Goal: Complete application form

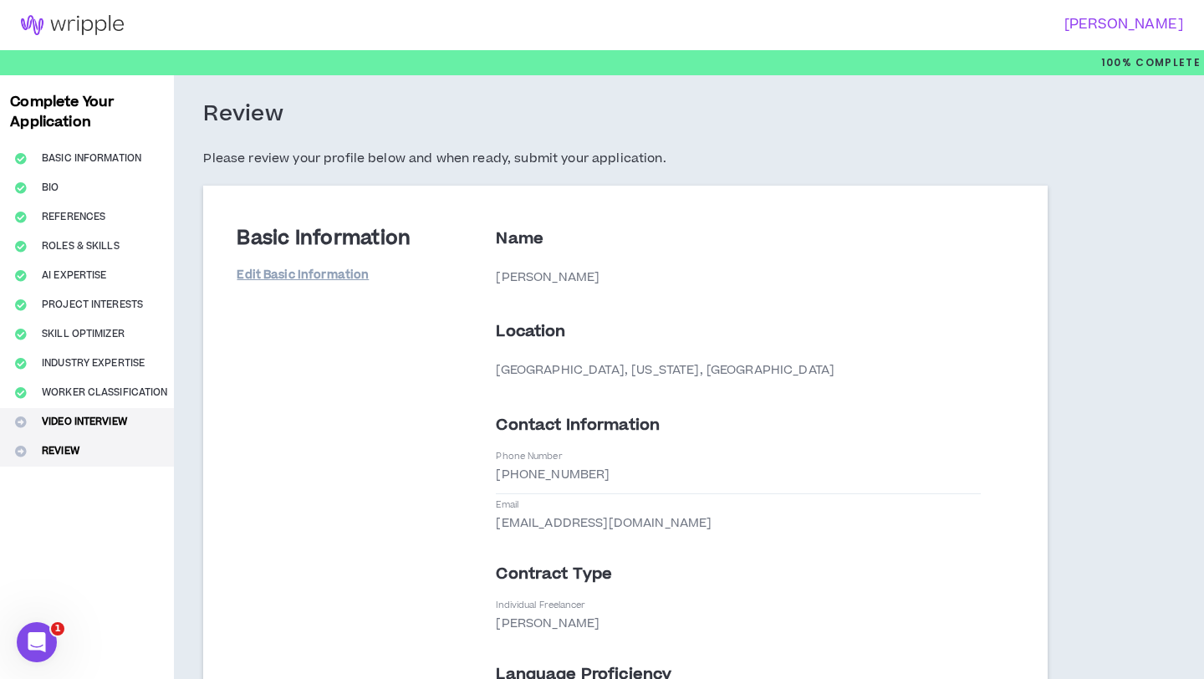
click at [112, 422] on button "Video Interview" at bounding box center [87, 422] width 174 height 29
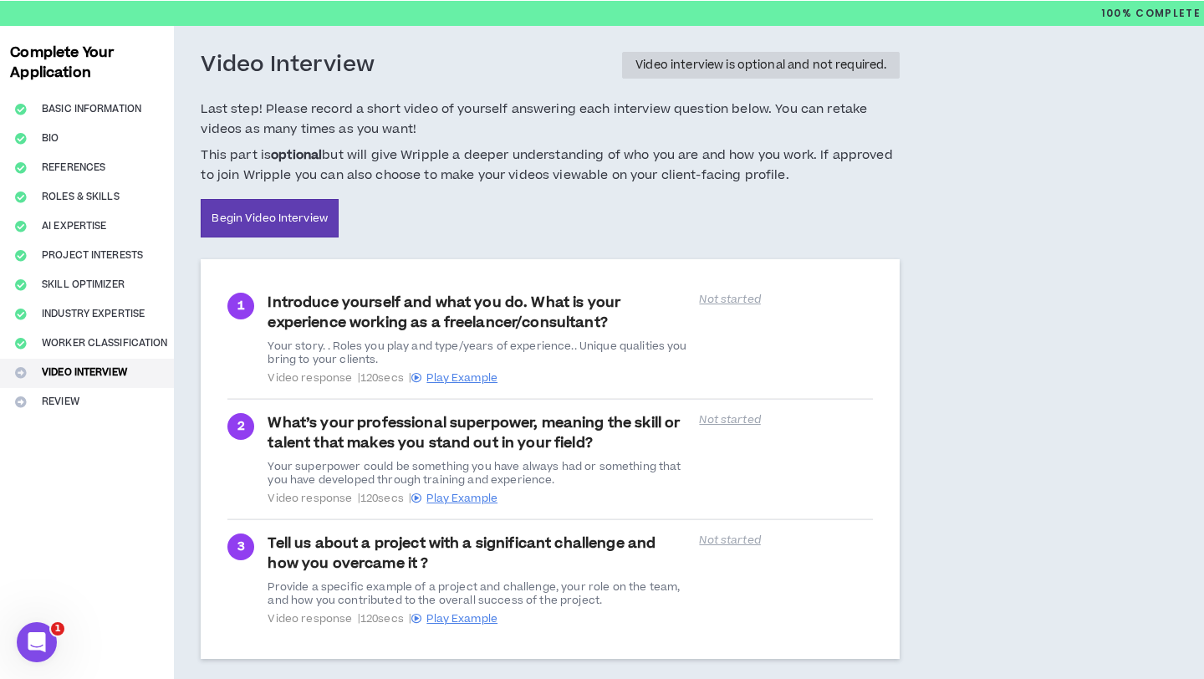
scroll to position [72, 0]
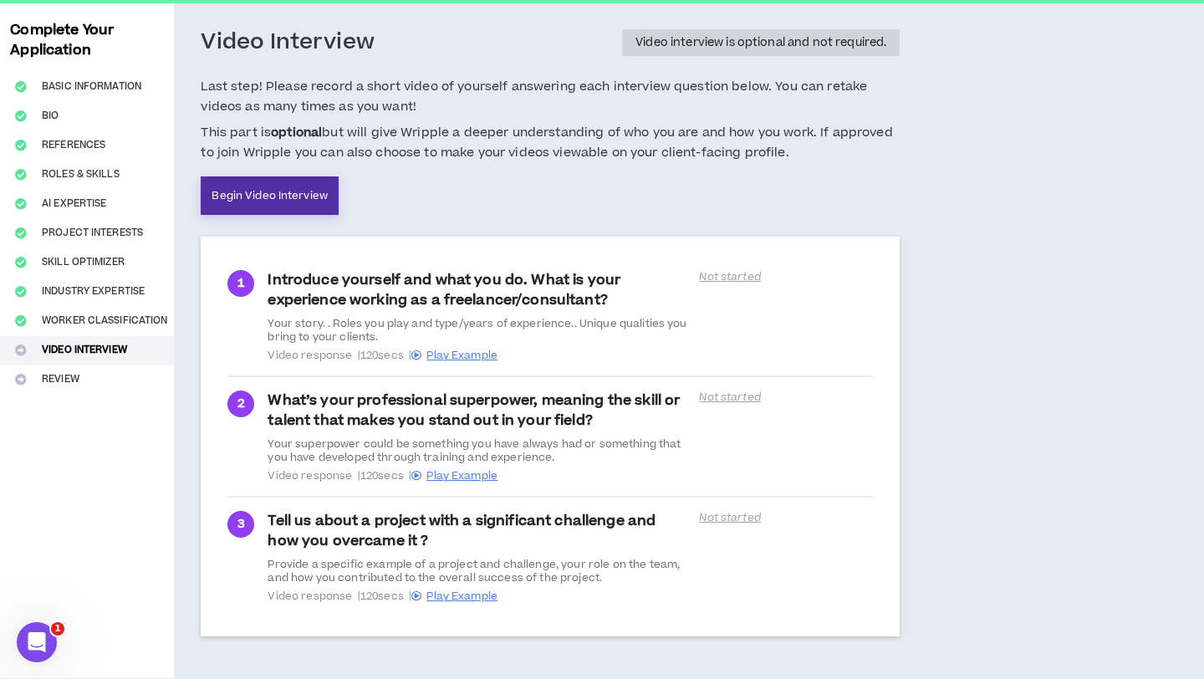
click at [281, 205] on link "Begin Video Interview" at bounding box center [270, 195] width 138 height 38
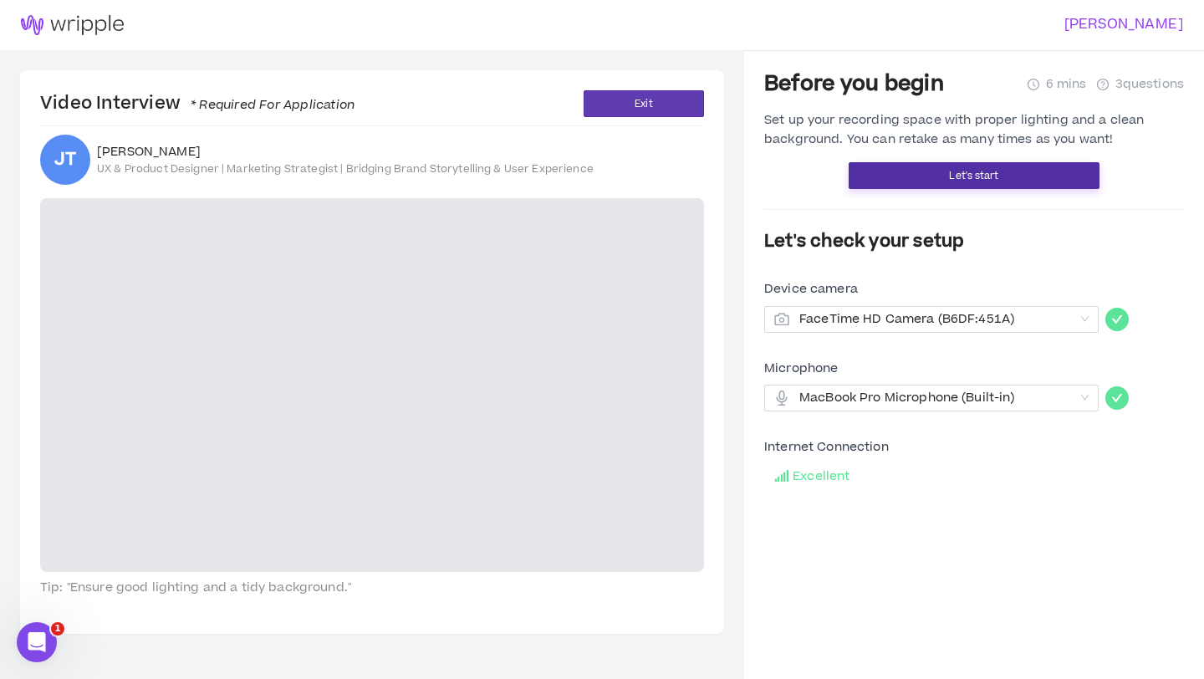
click at [944, 169] on button "Let's start" at bounding box center [974, 175] width 251 height 27
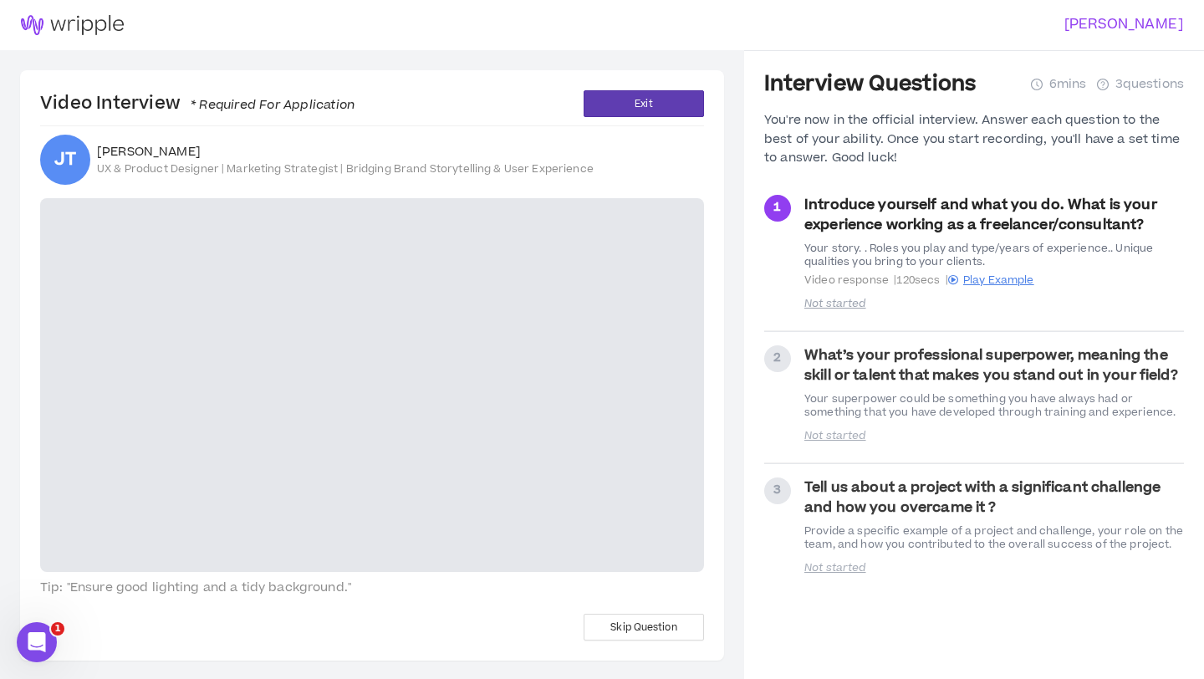
click at [776, 208] on span "1" at bounding box center [777, 207] width 8 height 18
click at [394, 444] on video at bounding box center [372, 385] width 664 height 374
click at [779, 368] on div "2" at bounding box center [777, 358] width 27 height 27
click at [631, 107] on button "Exit" at bounding box center [644, 103] width 120 height 27
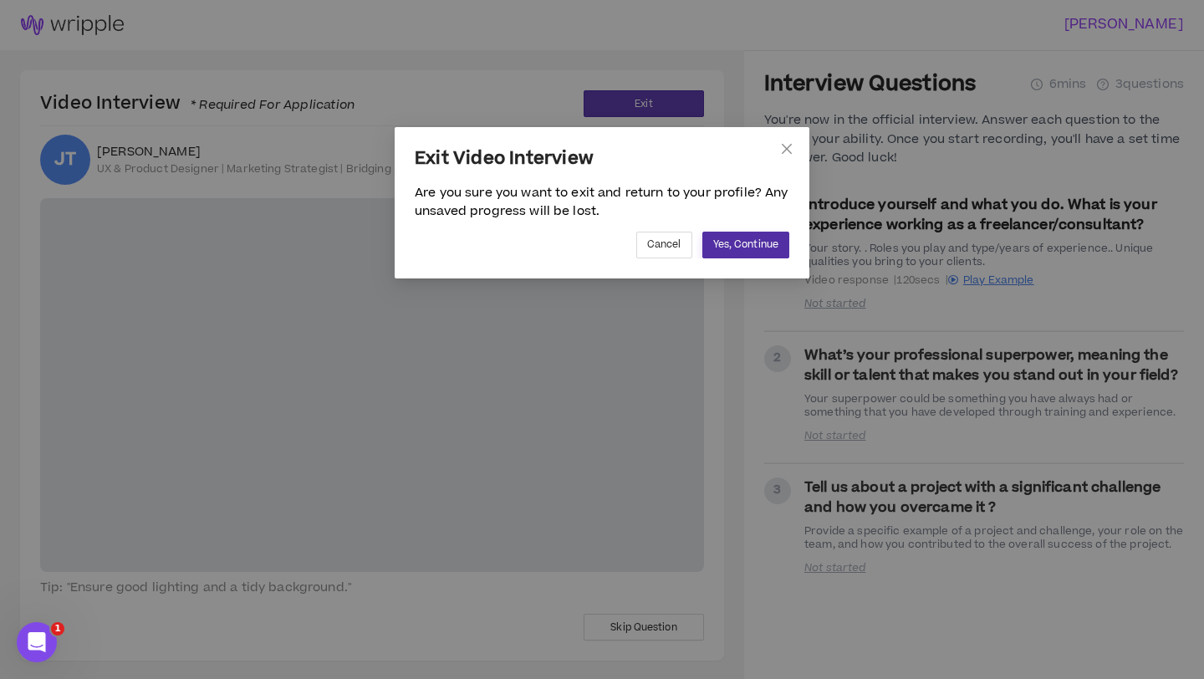
click at [738, 253] on button "Yes, Continue" at bounding box center [745, 245] width 87 height 27
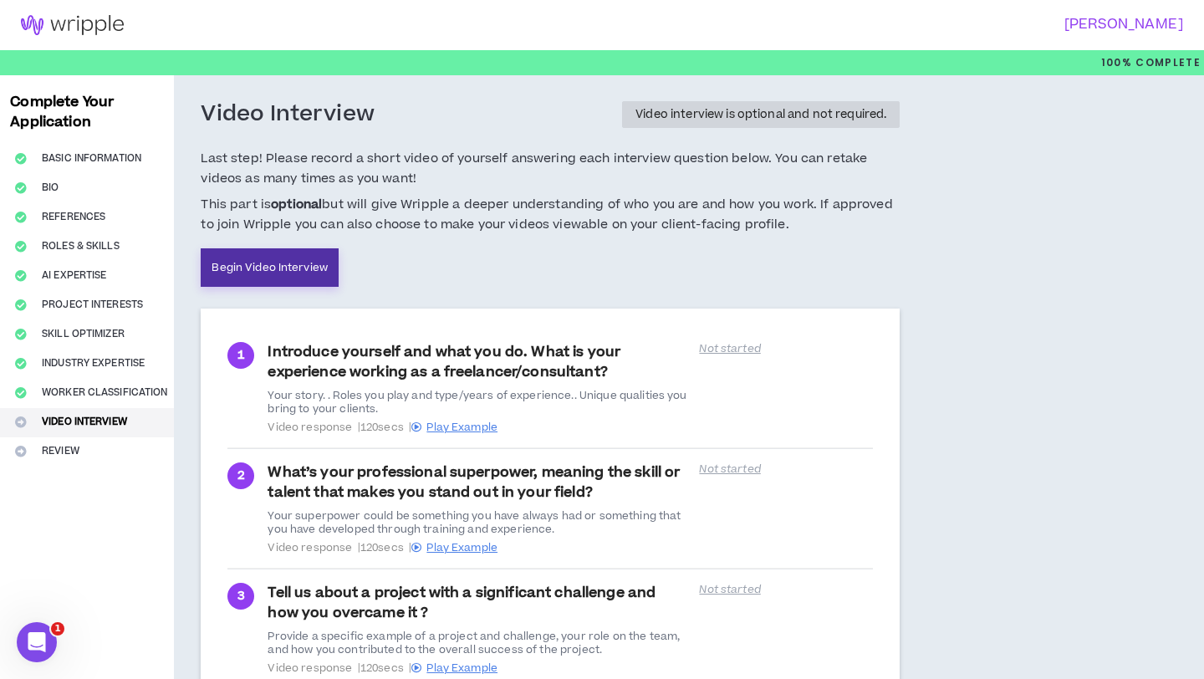
click at [286, 276] on link "Begin Video Interview" at bounding box center [270, 267] width 138 height 38
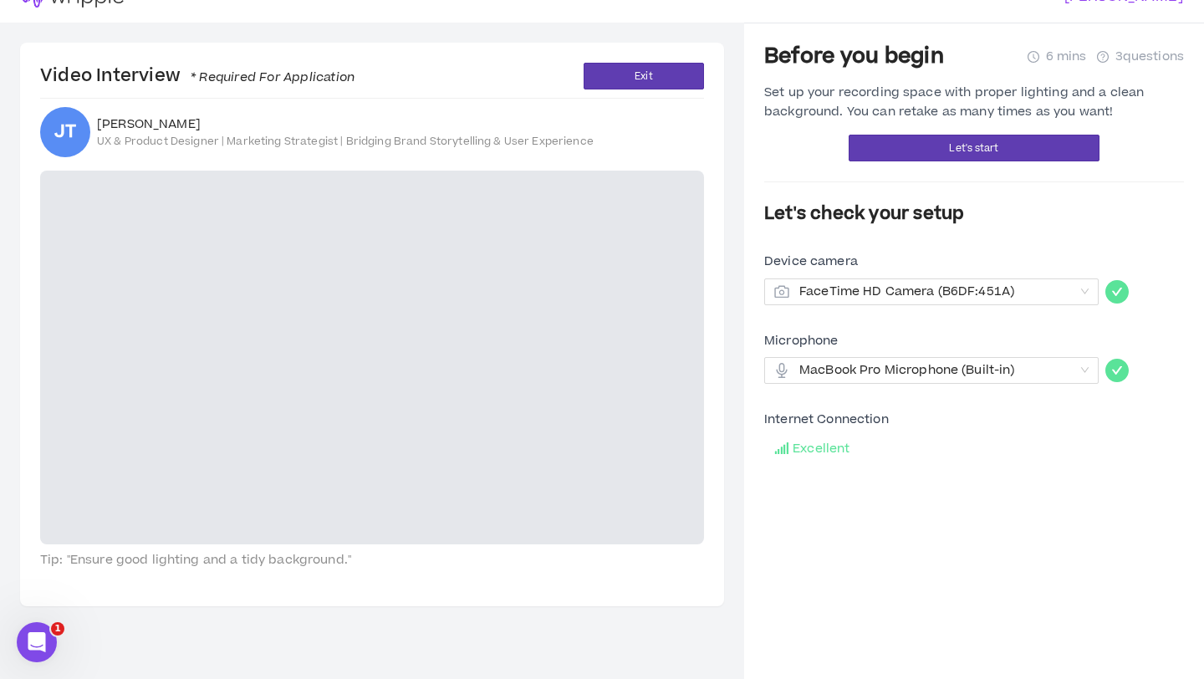
scroll to position [50, 0]
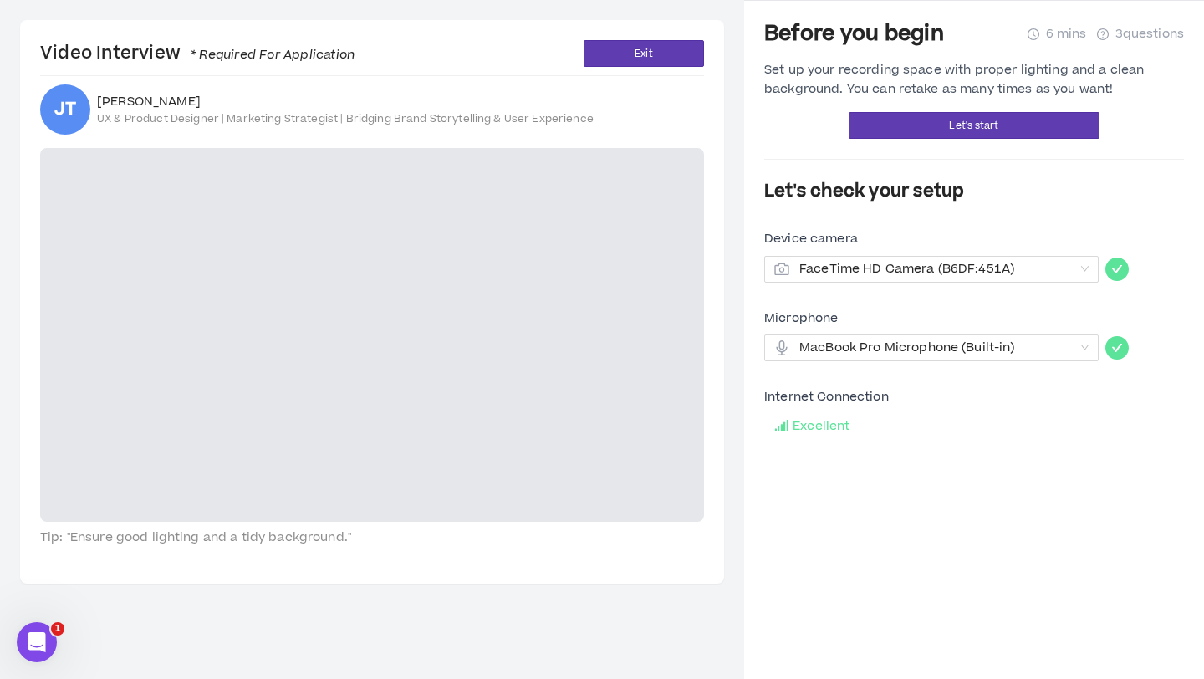
click at [68, 125] on div "JT" at bounding box center [65, 109] width 50 height 50
click at [950, 116] on button "Let's start" at bounding box center [974, 125] width 251 height 27
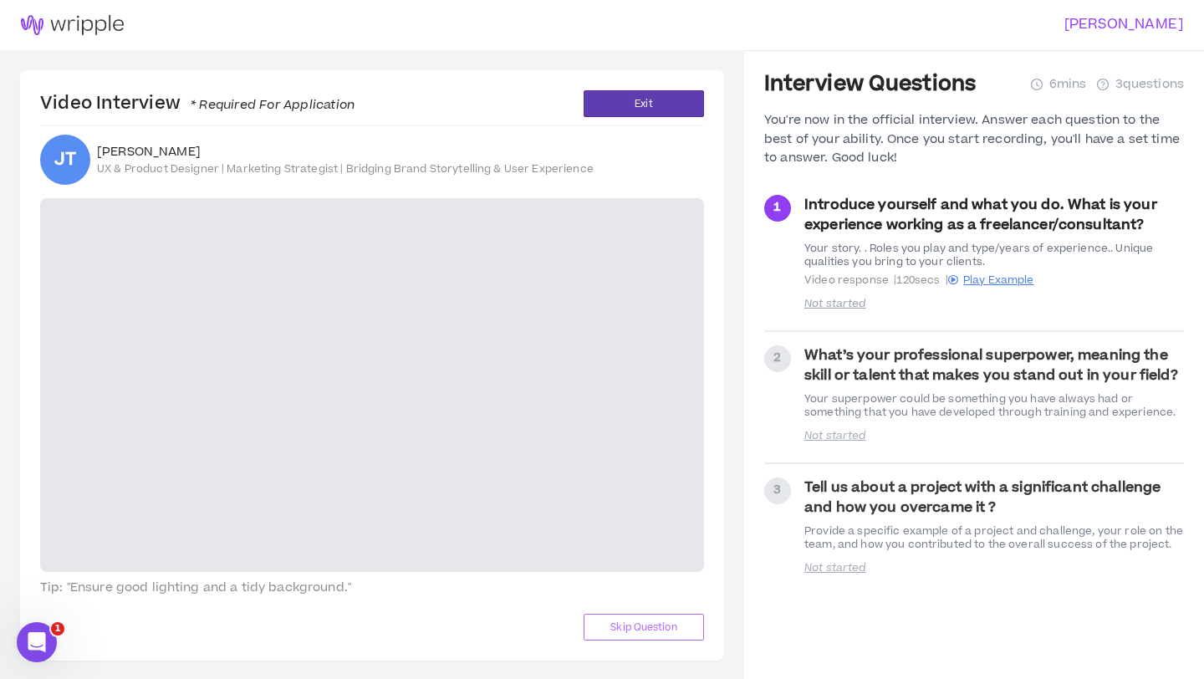
click at [653, 631] on span "Skip Question" at bounding box center [643, 628] width 66 height 16
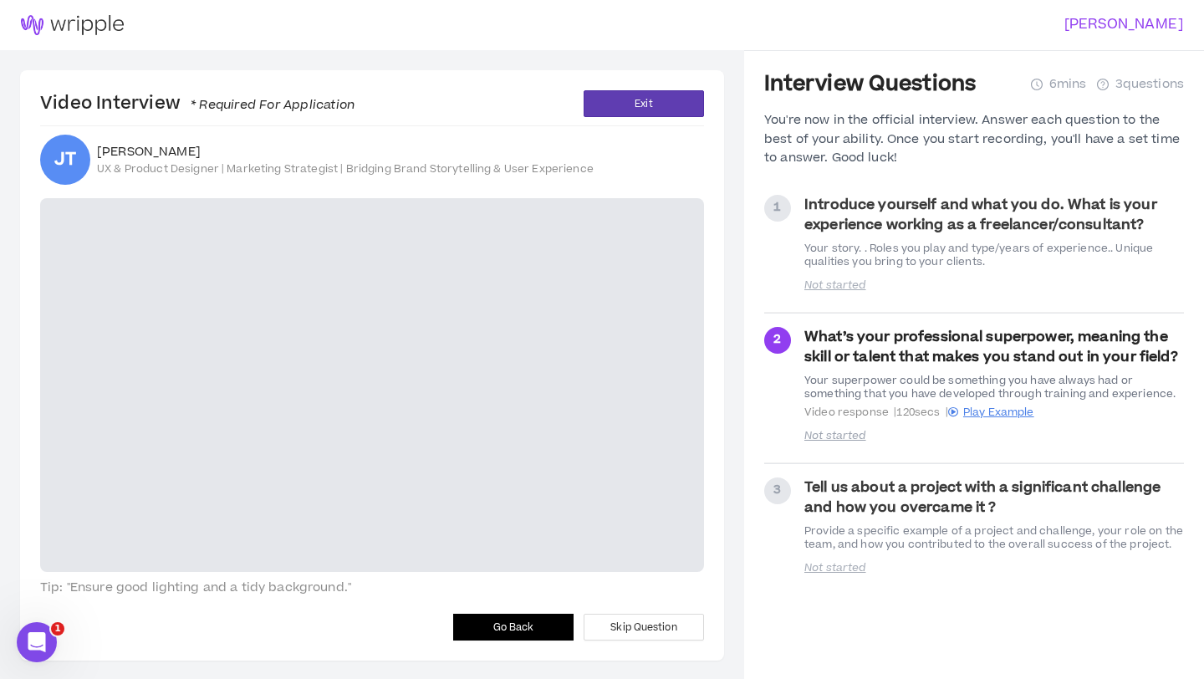
click at [491, 632] on button "Go Back" at bounding box center [513, 627] width 120 height 27
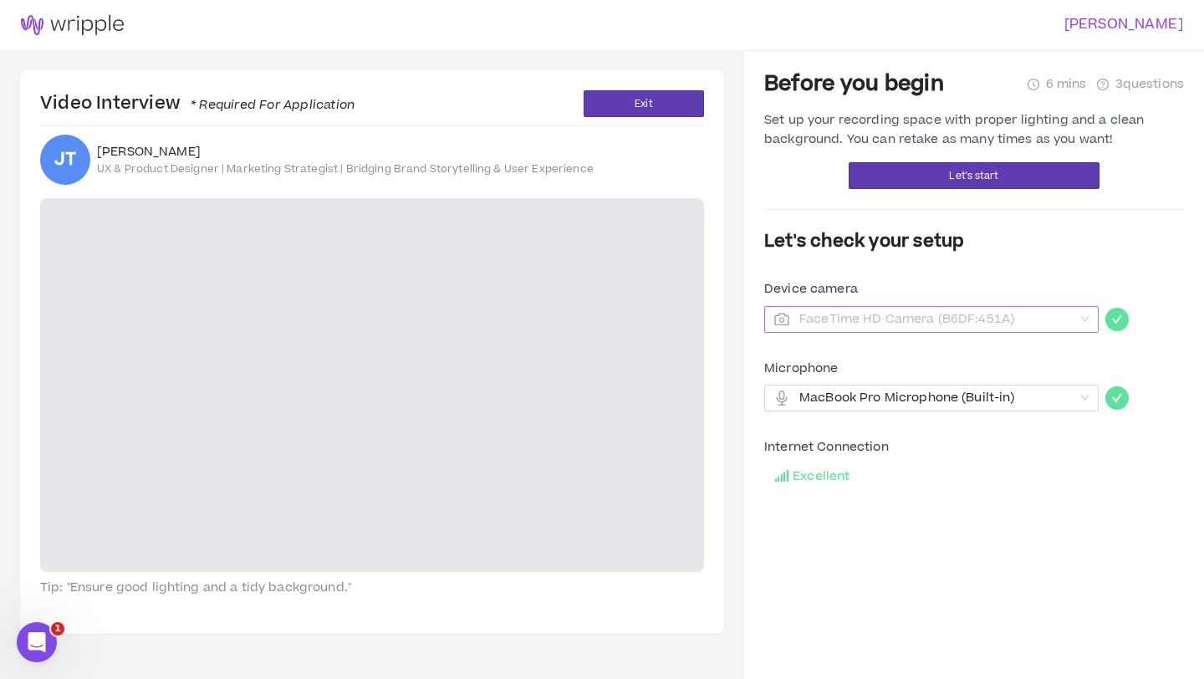
click at [1042, 318] on span "FaceTime HD Camera (B6DF:451A)" at bounding box center [936, 319] width 274 height 25
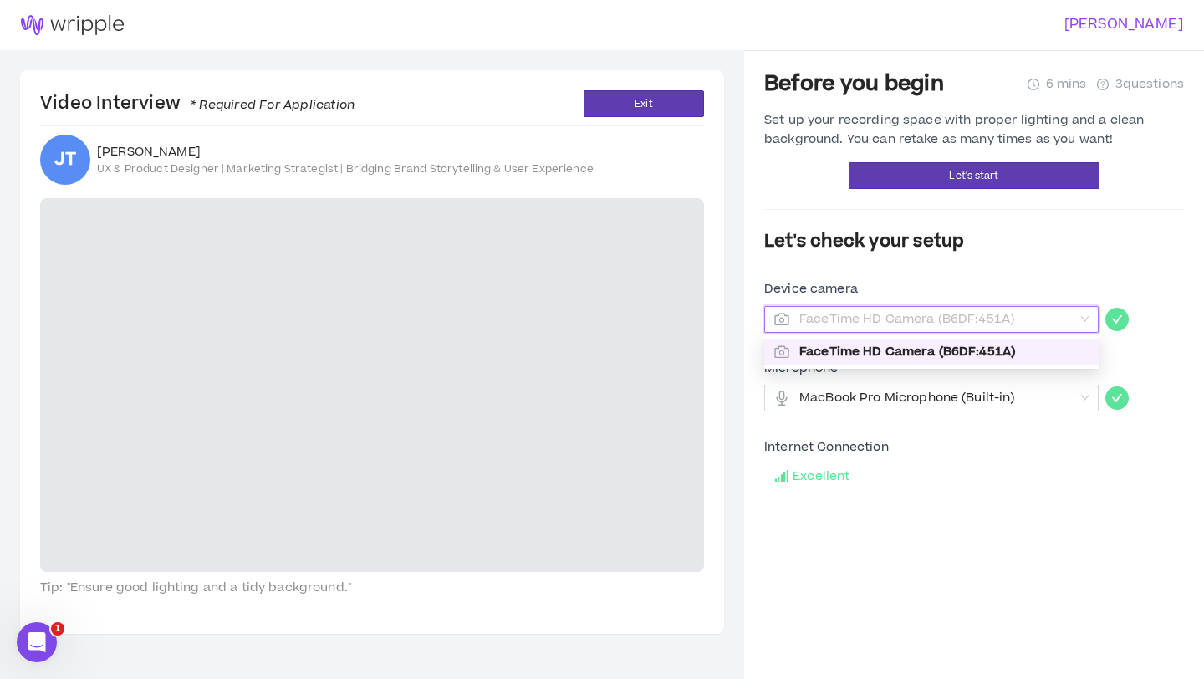
click at [1031, 348] on span "FaceTime HD Camera (B6DF:451A)" at bounding box center [943, 352] width 289 height 18
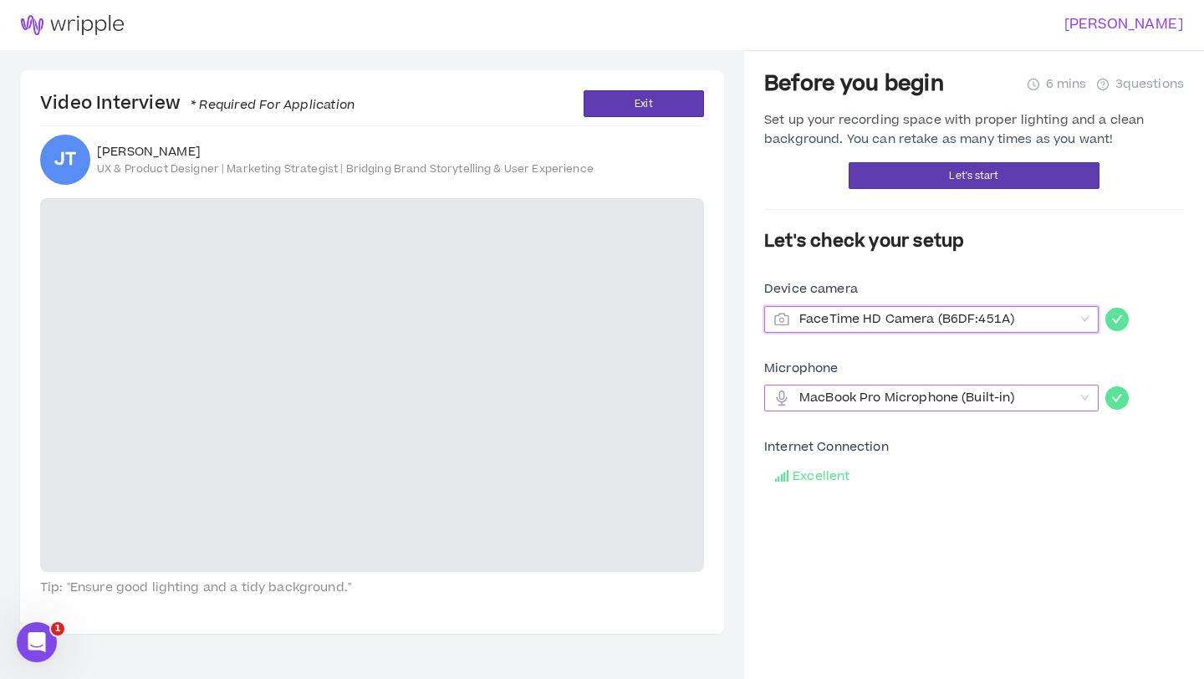
click at [1043, 402] on span "MacBook Pro Microphone (Built-in)" at bounding box center [936, 397] width 274 height 25
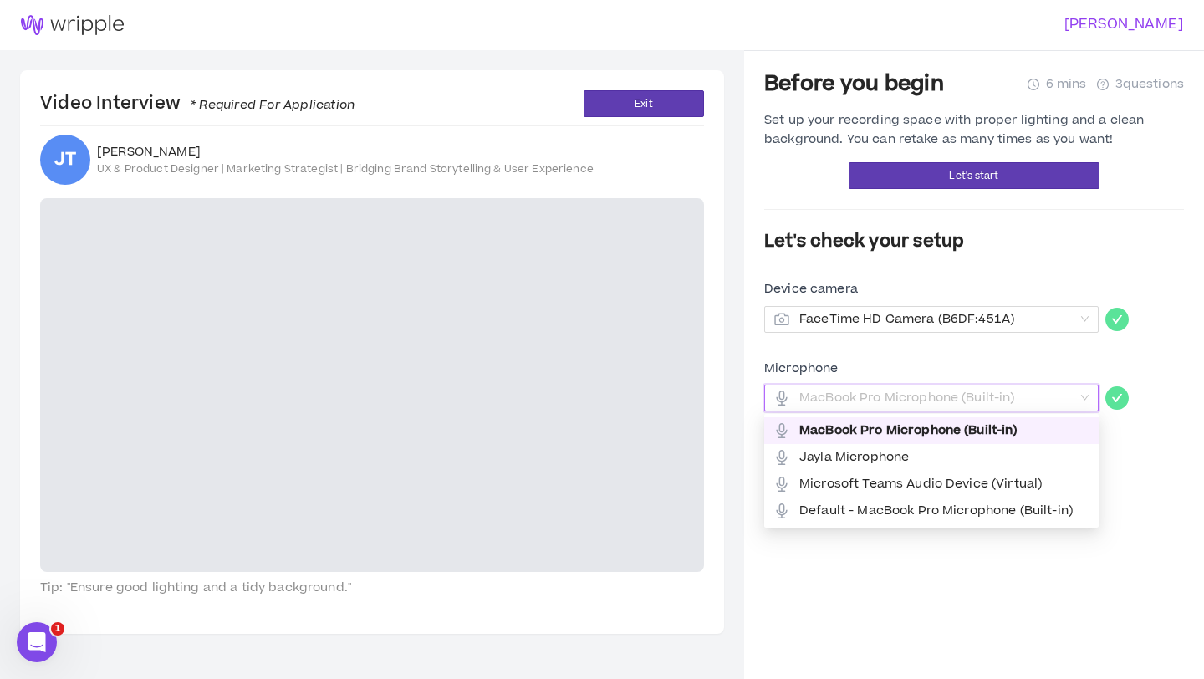
click at [1008, 436] on span "MacBook Pro Microphone (Built-in)" at bounding box center [943, 430] width 289 height 18
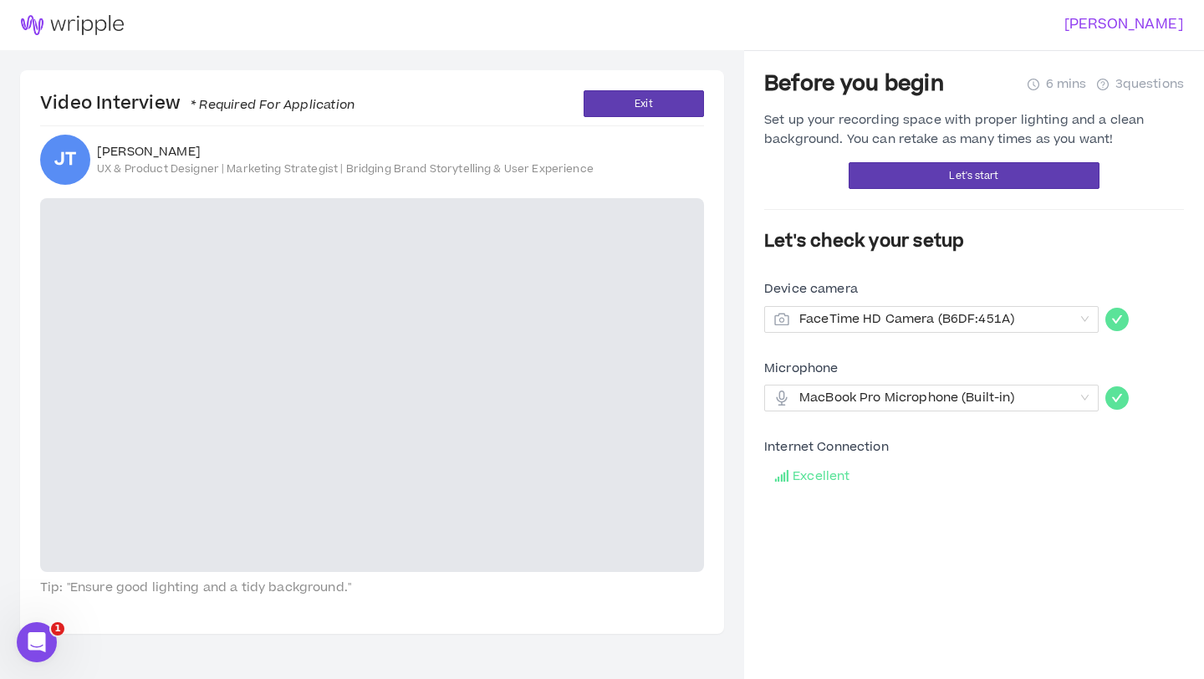
click at [423, 403] on video at bounding box center [372, 385] width 664 height 374
click at [879, 177] on button "Let's start" at bounding box center [974, 175] width 251 height 27
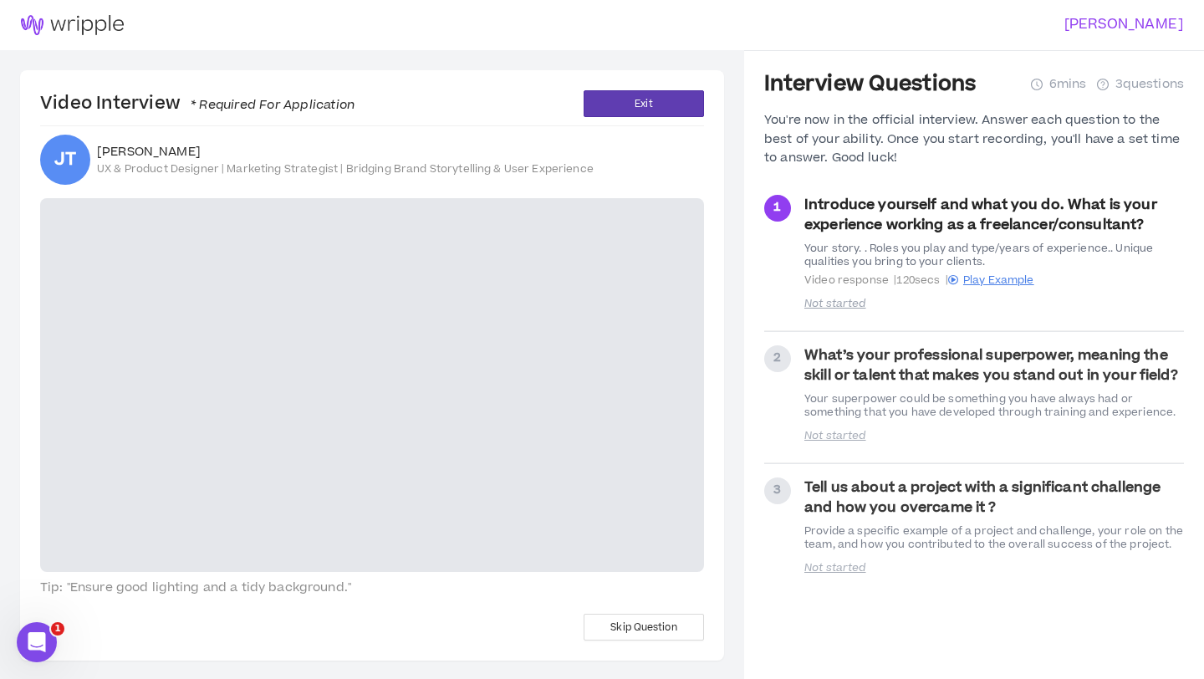
click at [561, 482] on video at bounding box center [372, 385] width 664 height 374
click at [636, 110] on span "Exit" at bounding box center [644, 104] width 18 height 16
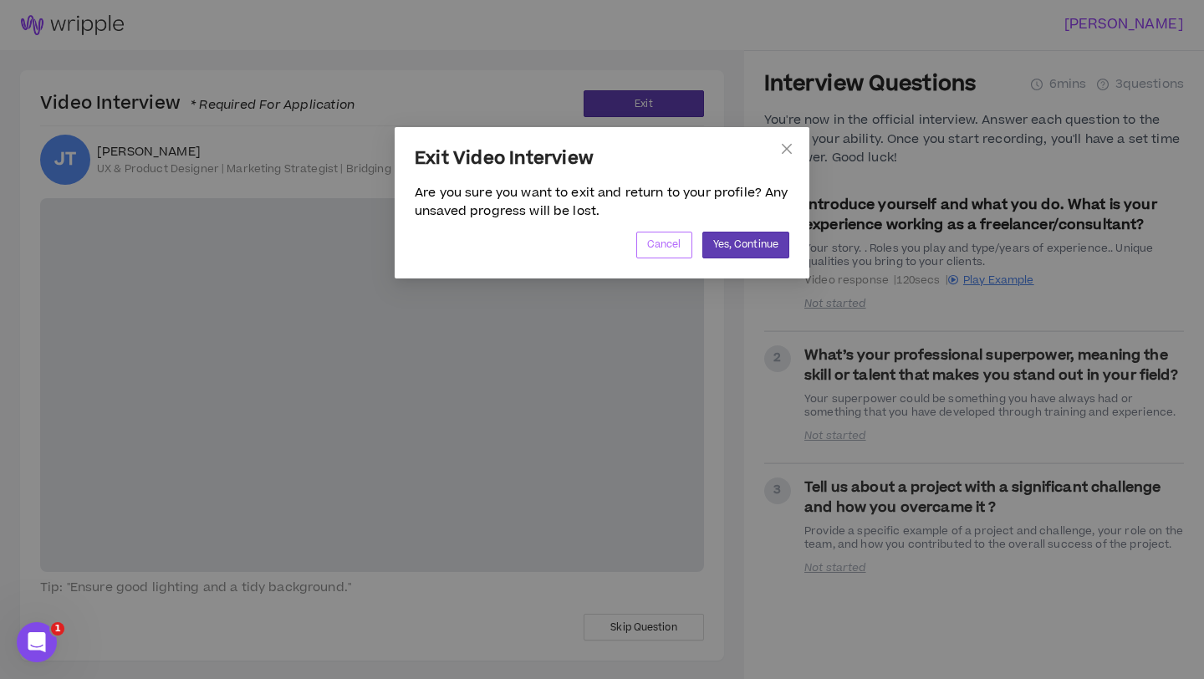
click at [679, 257] on button "Cancel" at bounding box center [664, 245] width 56 height 27
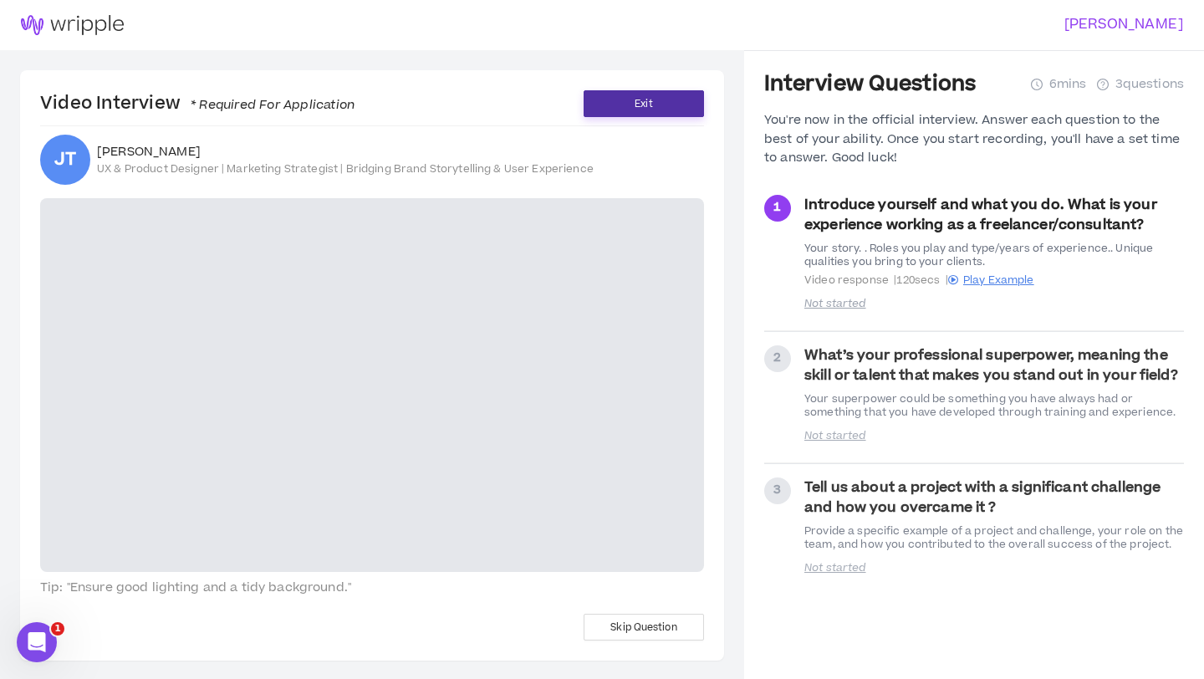
click at [662, 95] on button "Exit" at bounding box center [644, 103] width 120 height 27
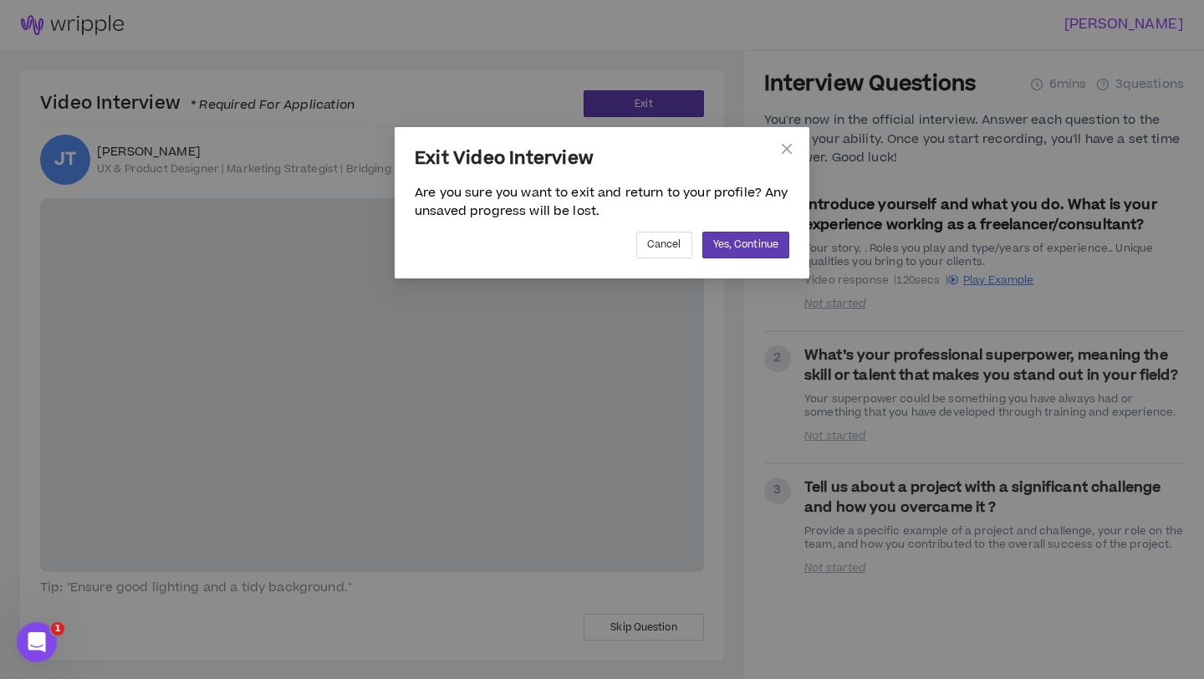
click at [763, 259] on div "Exit Video Interview Are you sure you want to exit and return to your profile? …" at bounding box center [602, 202] width 415 height 151
click at [752, 239] on span "Yes, Continue" at bounding box center [745, 245] width 65 height 16
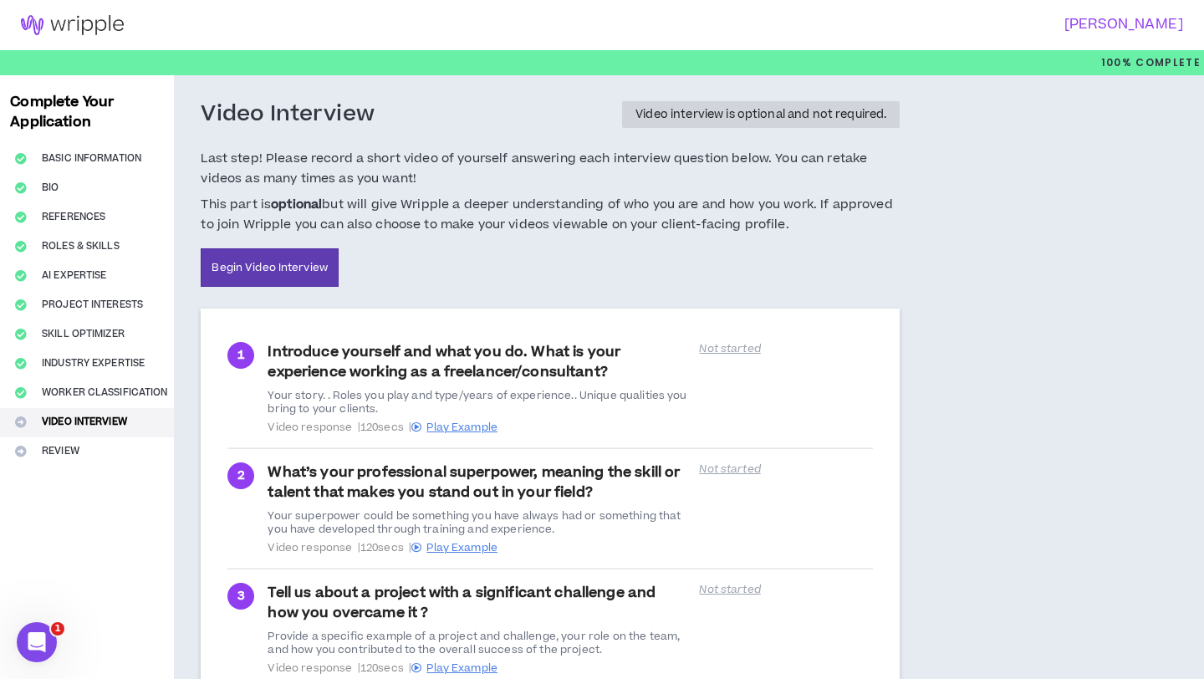
click at [771, 115] on div "Video interview is optional and not required." at bounding box center [760, 115] width 251 height 12
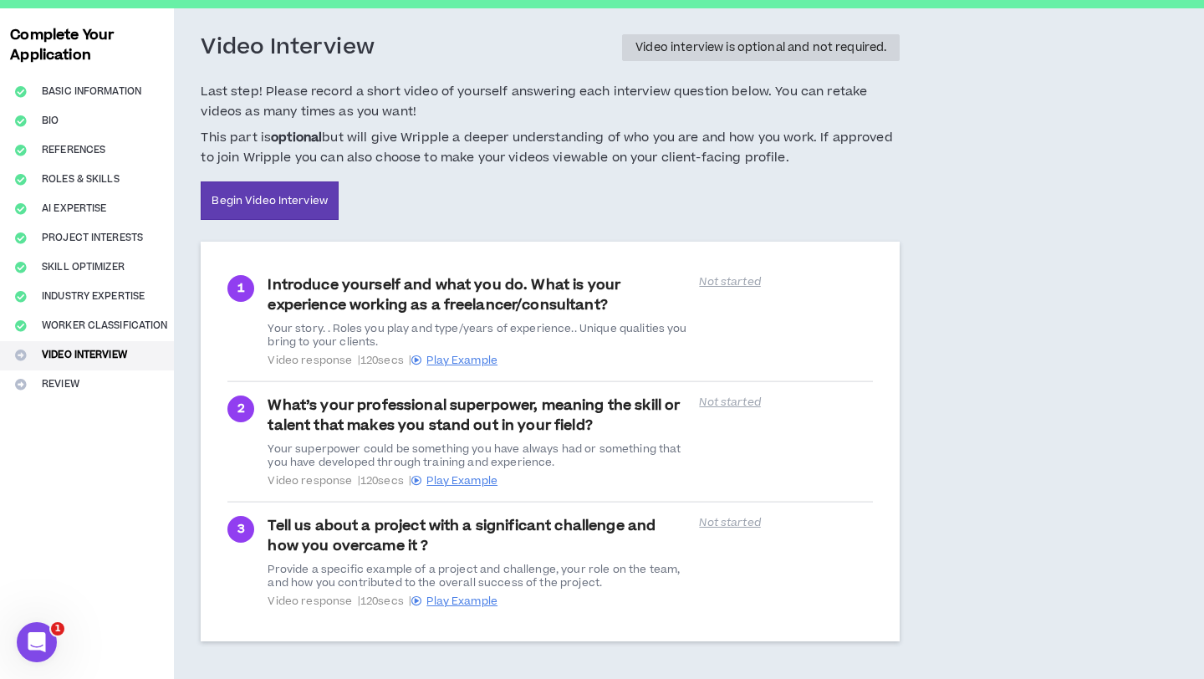
scroll to position [115, 0]
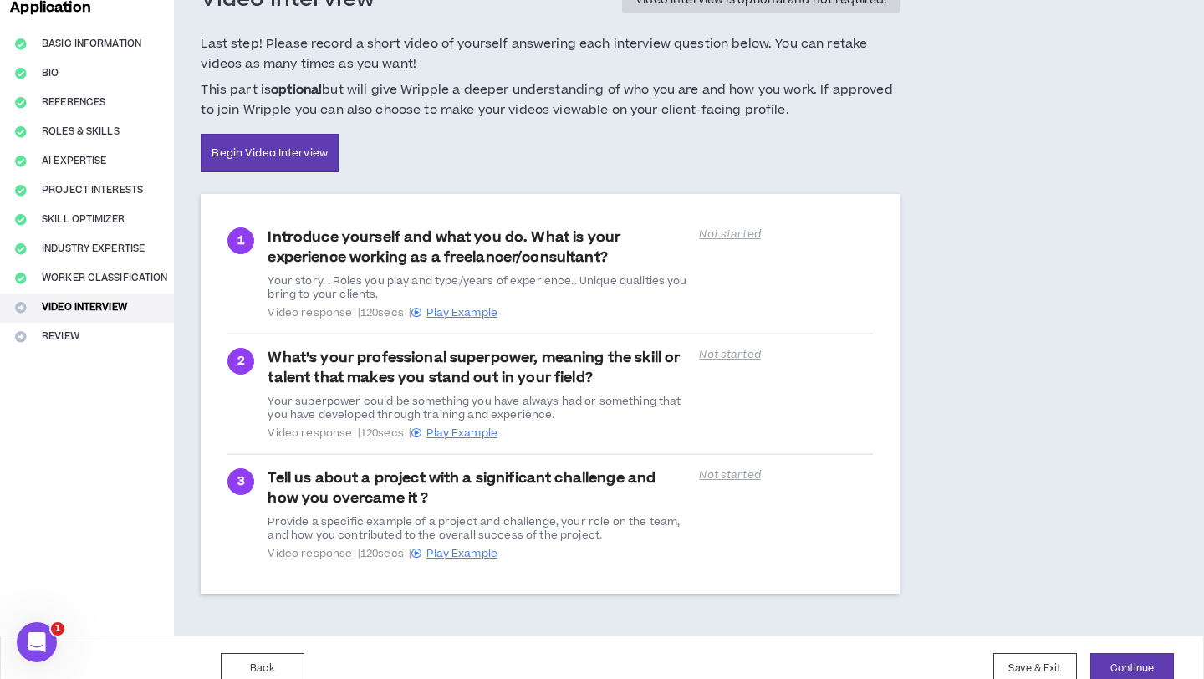
click at [76, 344] on div "Complete Your Application Basic Information Bio References Roles & Skills AI Ex…" at bounding box center [87, 298] width 174 height 675
click at [61, 340] on div "Complete Your Application Basic Information Bio References Roles & Skills AI Ex…" at bounding box center [87, 298] width 174 height 675
click at [1155, 668] on button "Continue" at bounding box center [1132, 668] width 84 height 31
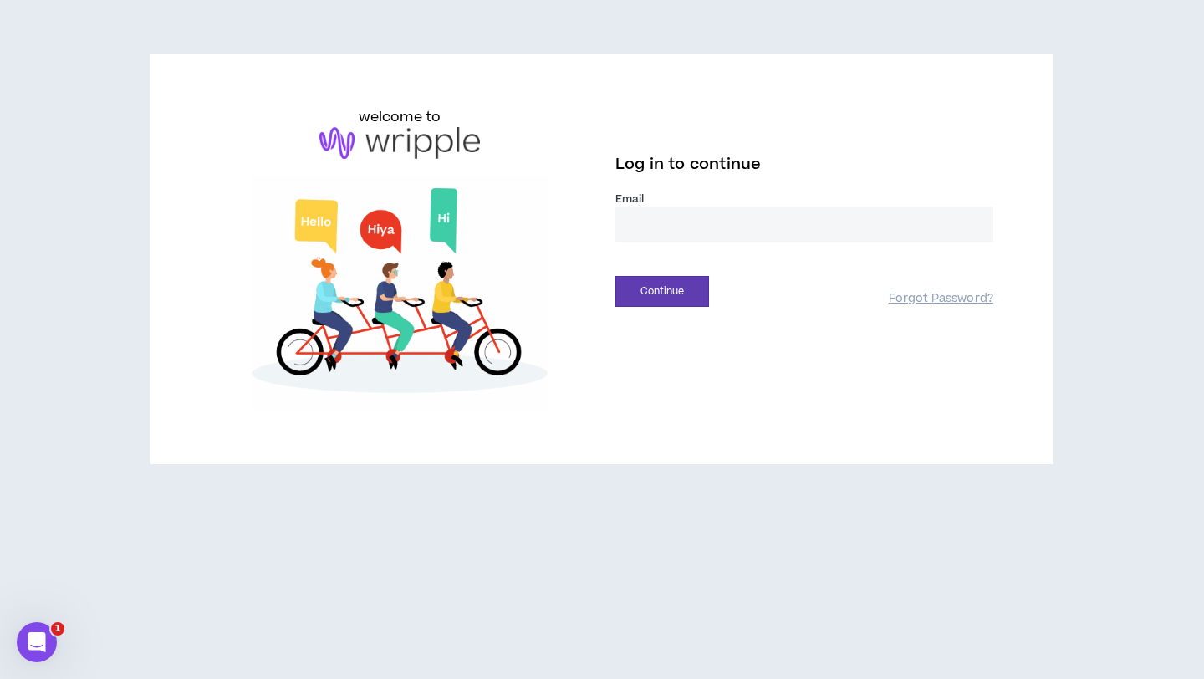
click at [738, 237] on input "email" at bounding box center [804, 225] width 378 height 36
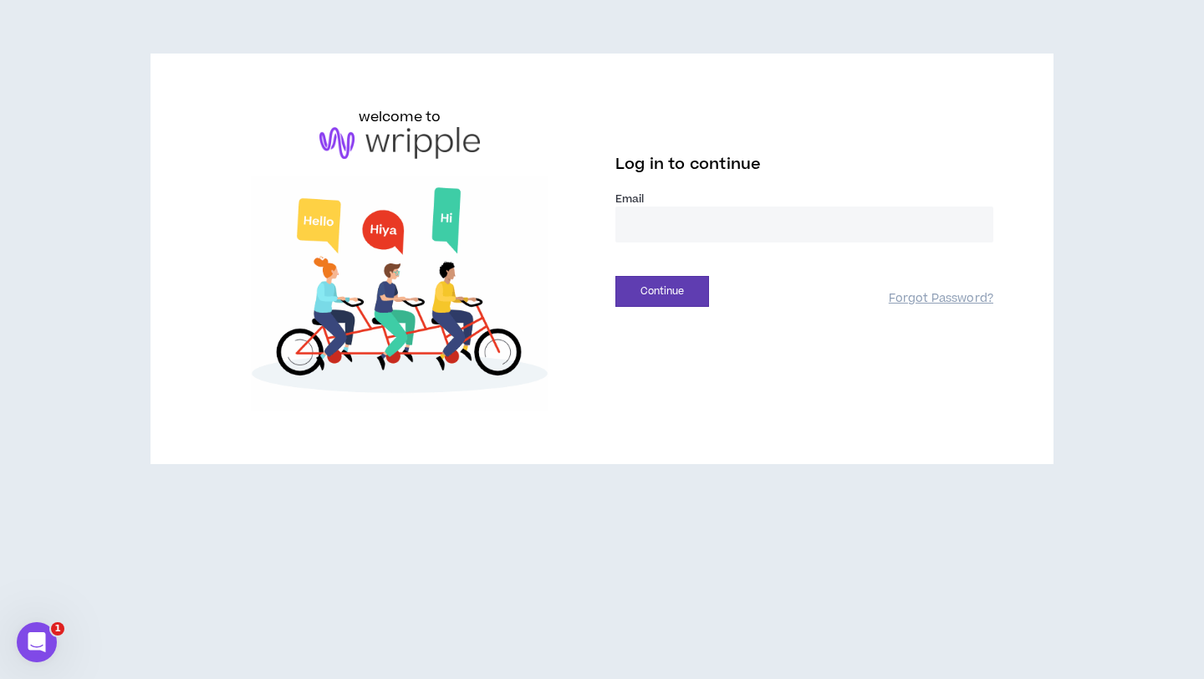
type input "**********"
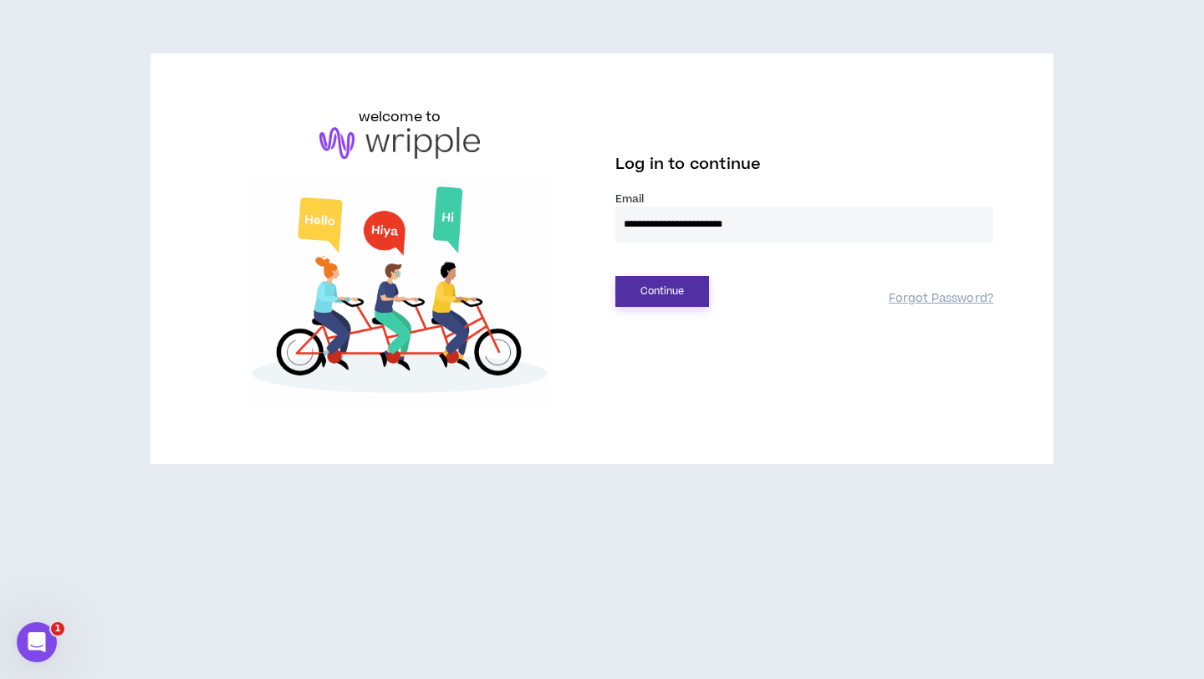
click at [671, 294] on button "Continue" at bounding box center [662, 291] width 94 height 31
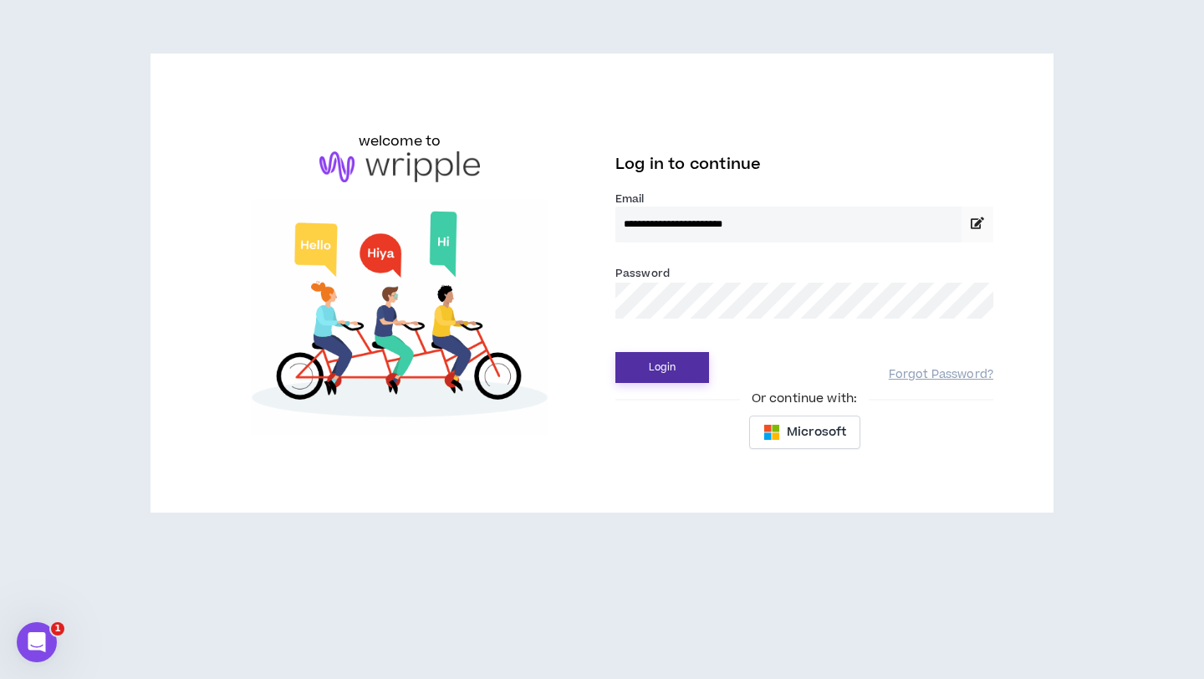
click at [674, 360] on button "Login" at bounding box center [662, 367] width 94 height 31
click at [679, 366] on button "Login" at bounding box center [662, 367] width 94 height 31
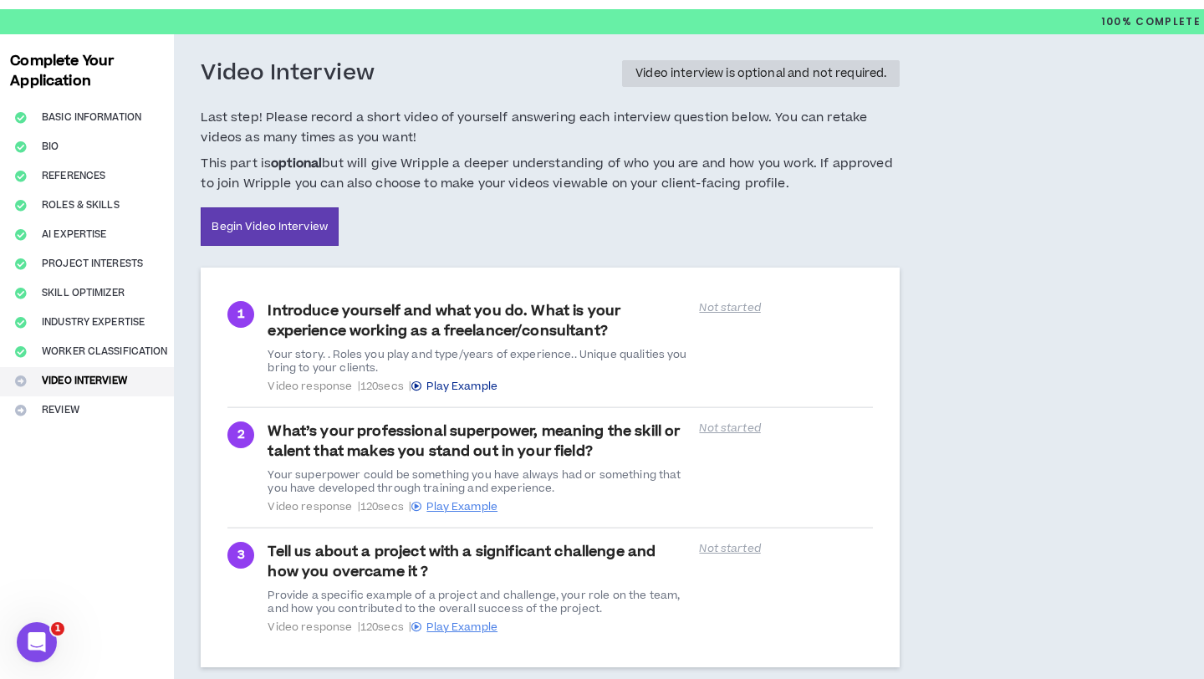
scroll to position [137, 0]
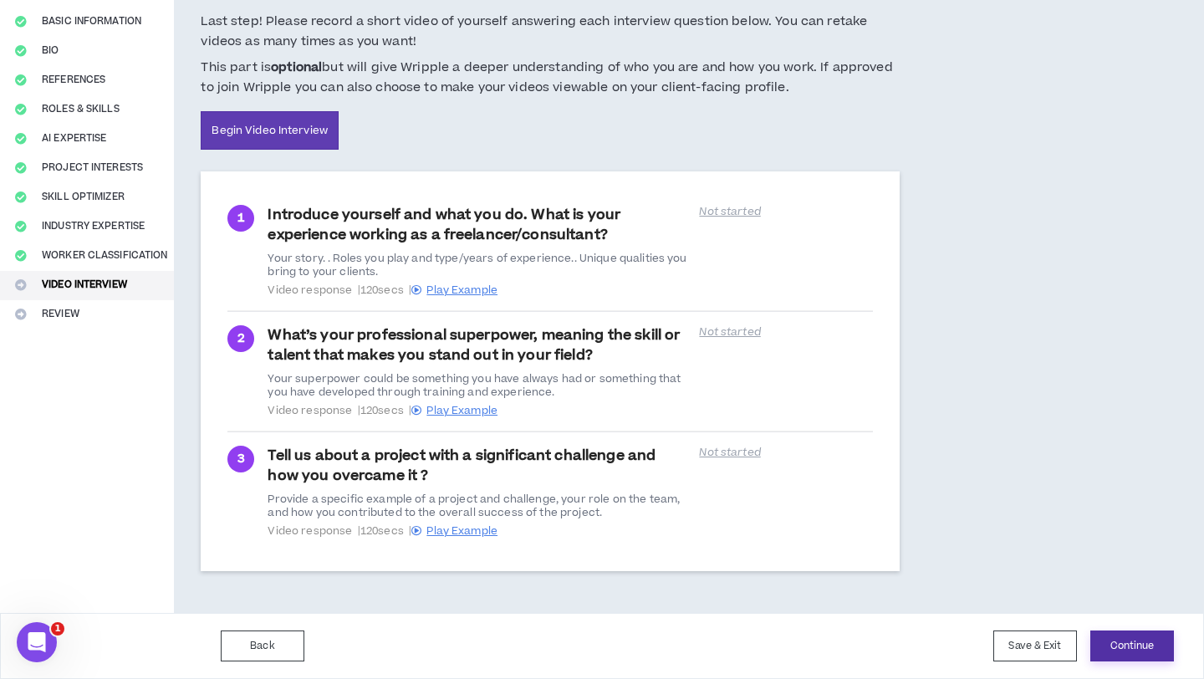
click at [1141, 636] on button "Continue" at bounding box center [1132, 645] width 84 height 31
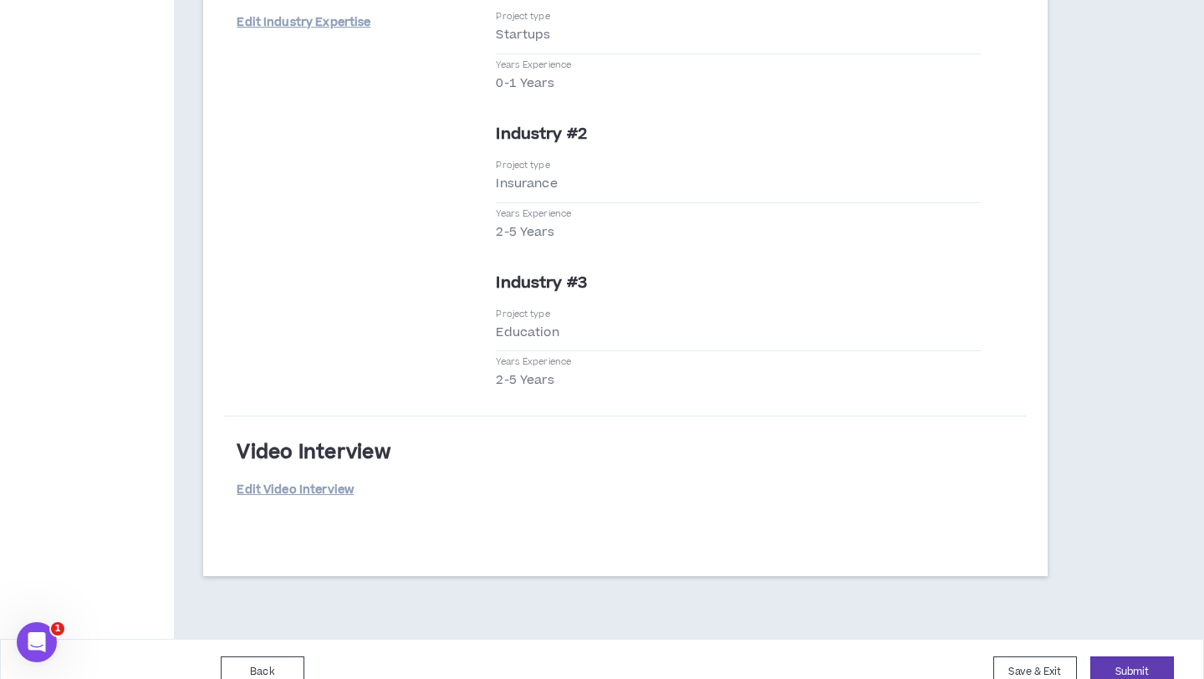
scroll to position [4976, 0]
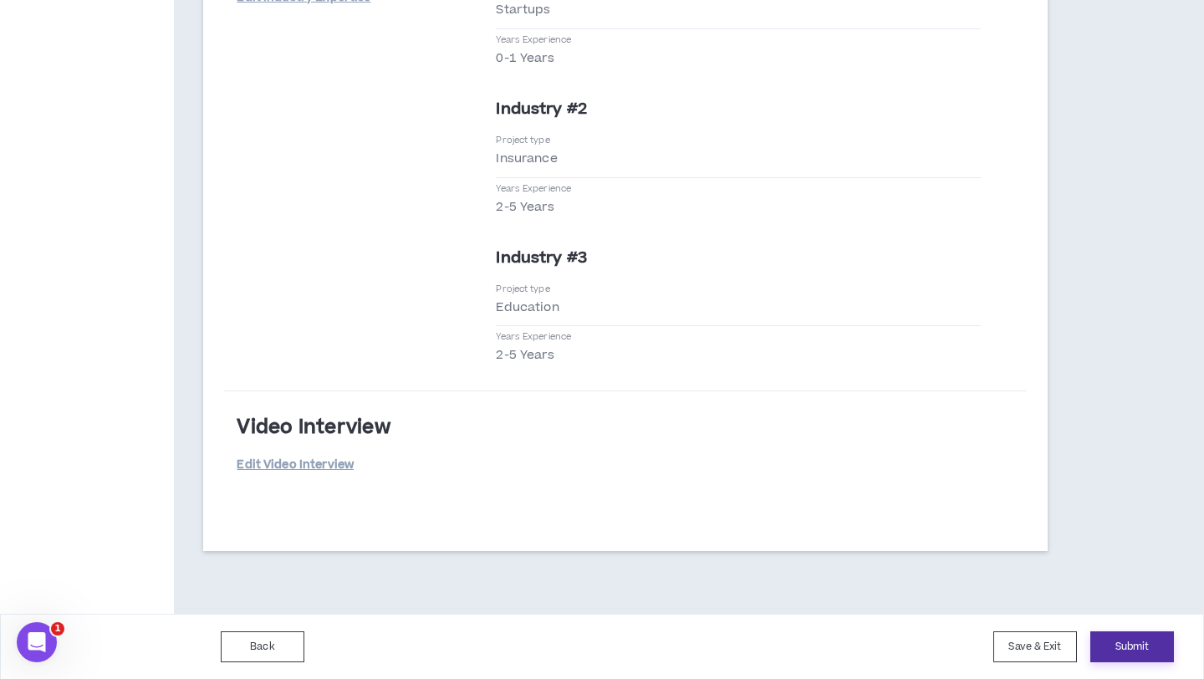
click at [1146, 644] on button "Submit" at bounding box center [1132, 646] width 84 height 31
